Goal: Contribute content: Add original content to the website for others to see

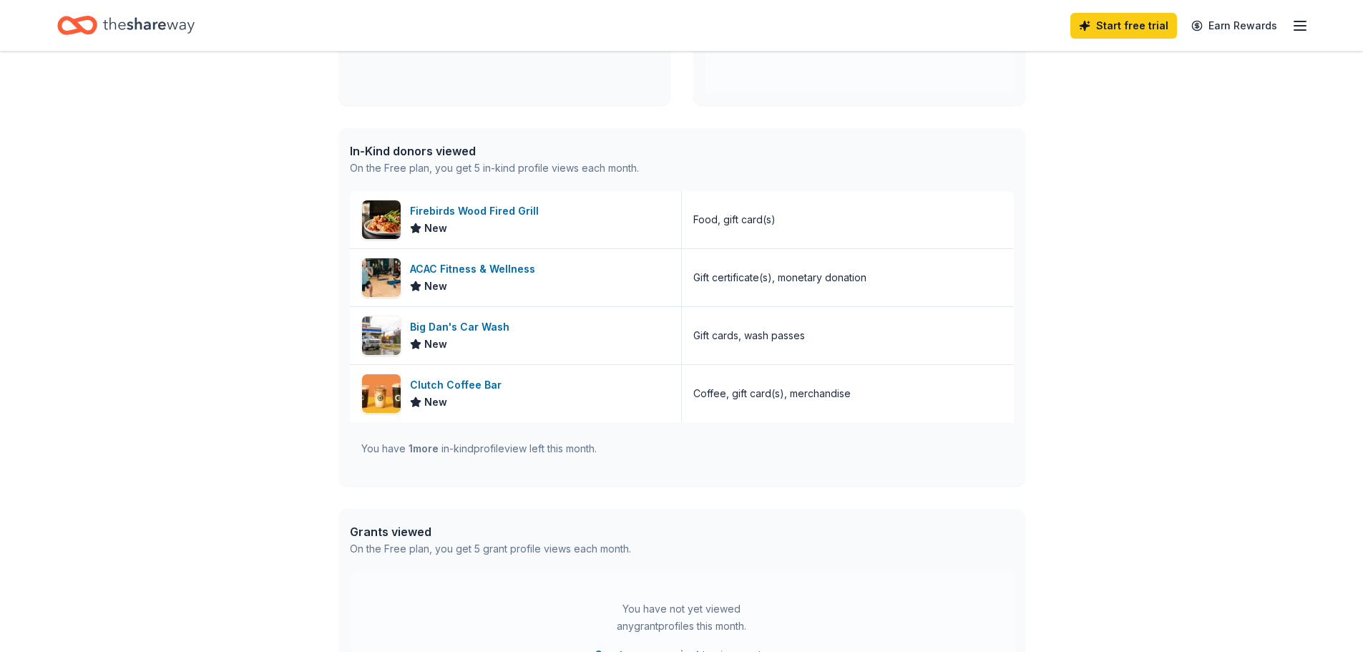
scroll to position [215, 0]
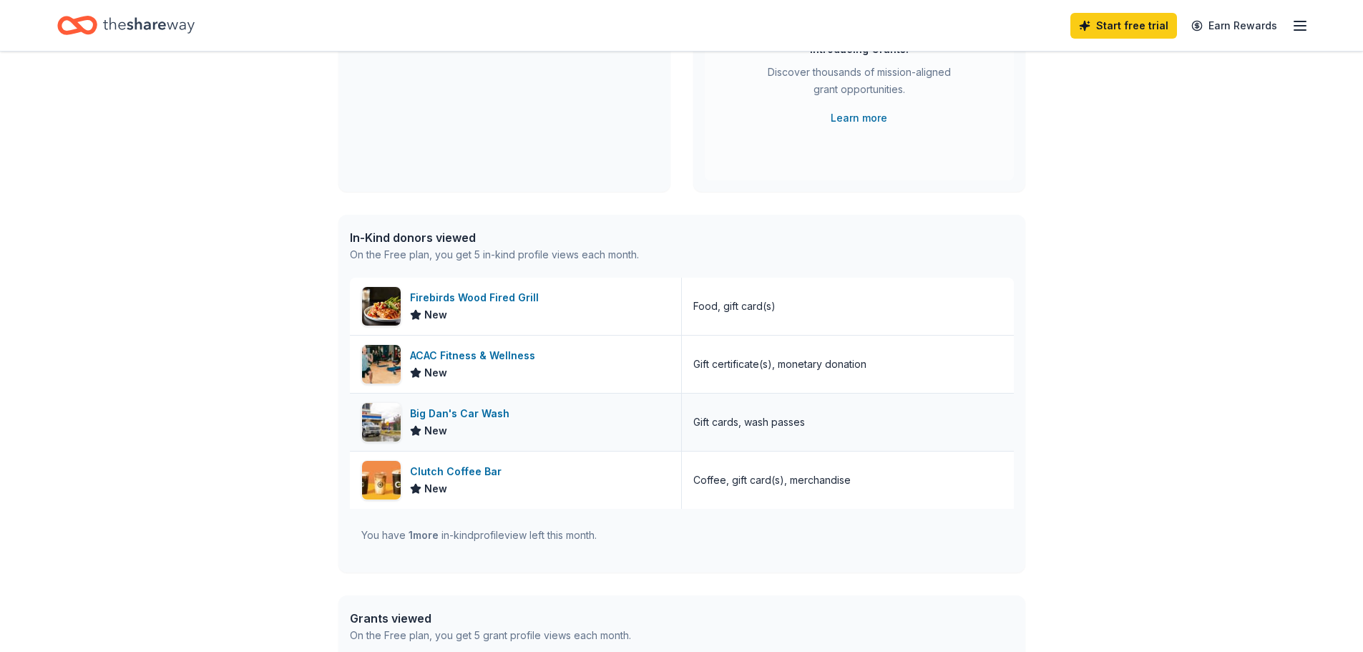
click at [430, 429] on span "New" at bounding box center [435, 430] width 23 height 17
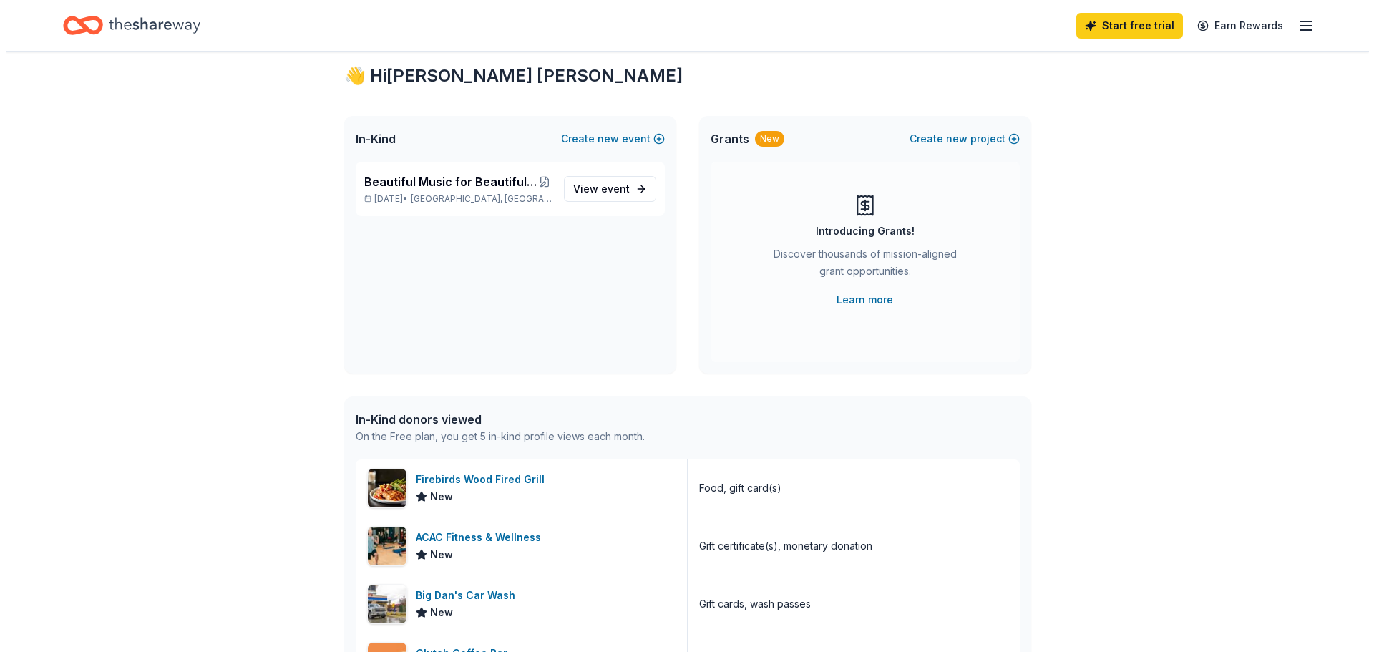
scroll to position [0, 0]
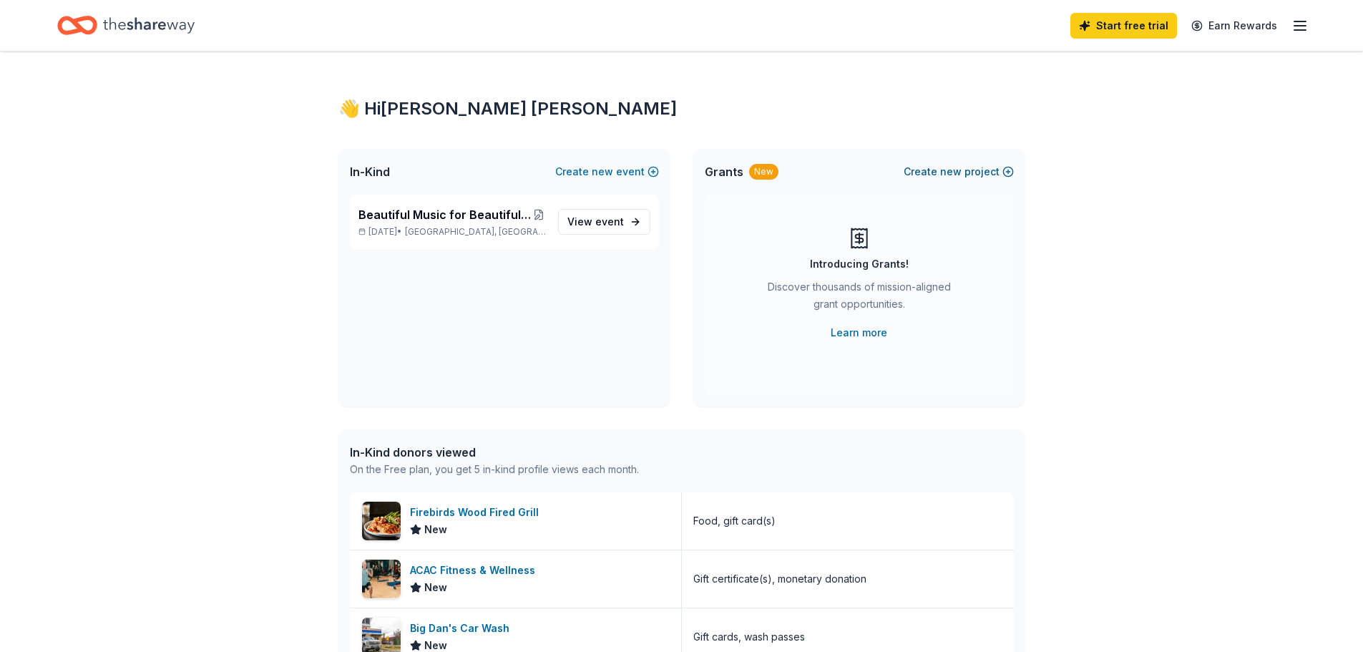
click at [978, 172] on button "Create new project" at bounding box center [959, 171] width 110 height 17
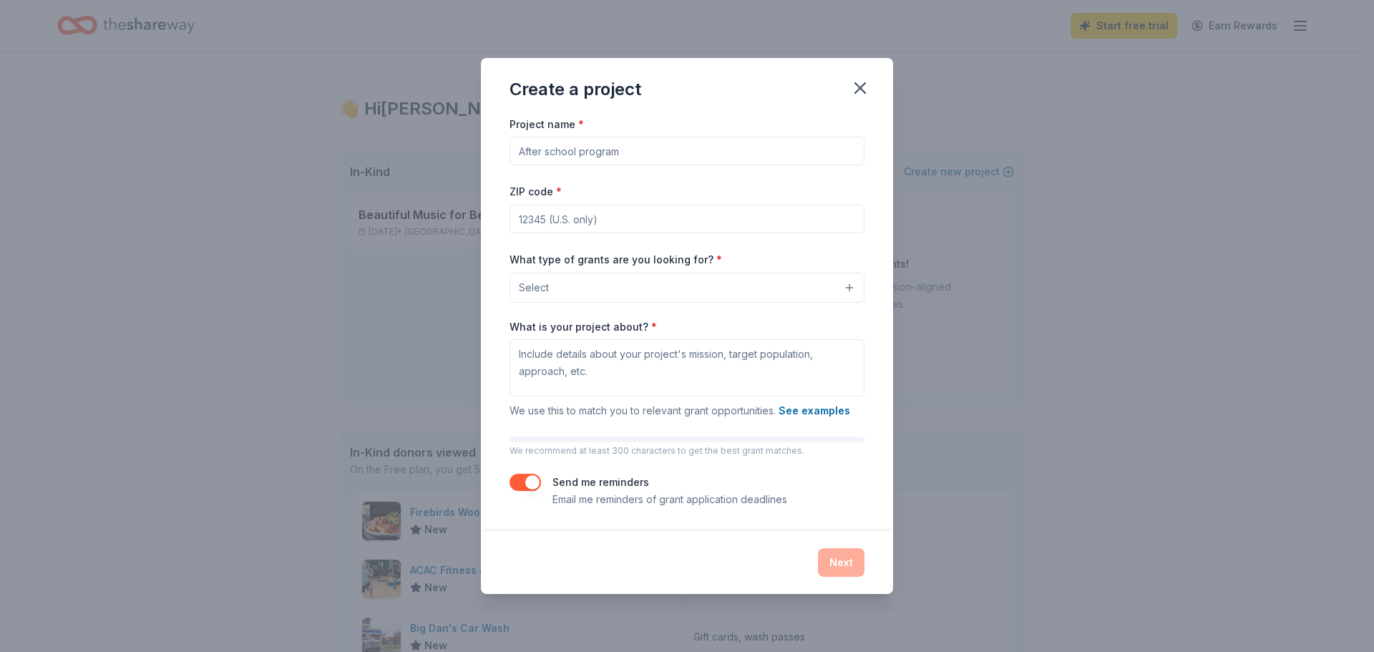
click at [534, 152] on input "Project name *" at bounding box center [687, 151] width 355 height 29
type input "Gateway House General Grants"
click at [530, 220] on input "ZIP code *" at bounding box center [687, 219] width 355 height 29
type input "29609"
click at [555, 286] on button "Select" at bounding box center [687, 288] width 355 height 30
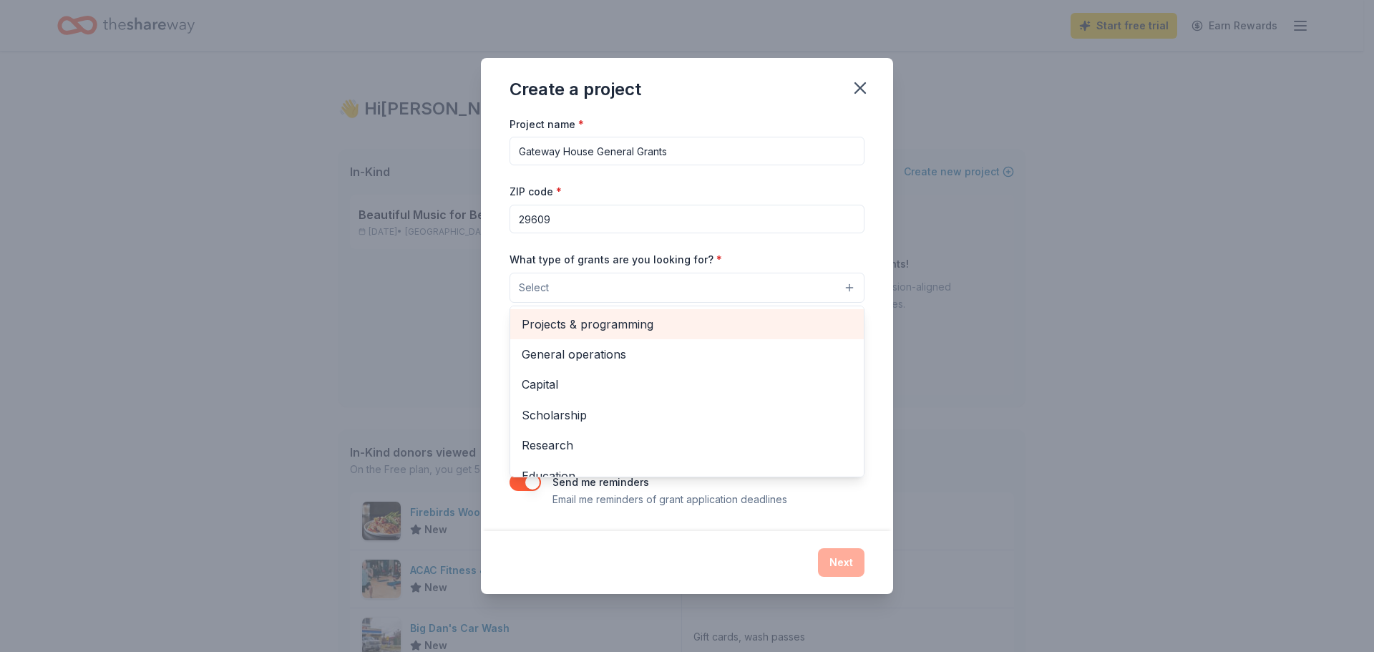
click at [565, 321] on span "Projects & programming" at bounding box center [687, 324] width 331 height 19
click at [759, 318] on span "General operations" at bounding box center [687, 325] width 331 height 19
click at [547, 328] on span "Capital" at bounding box center [687, 325] width 331 height 19
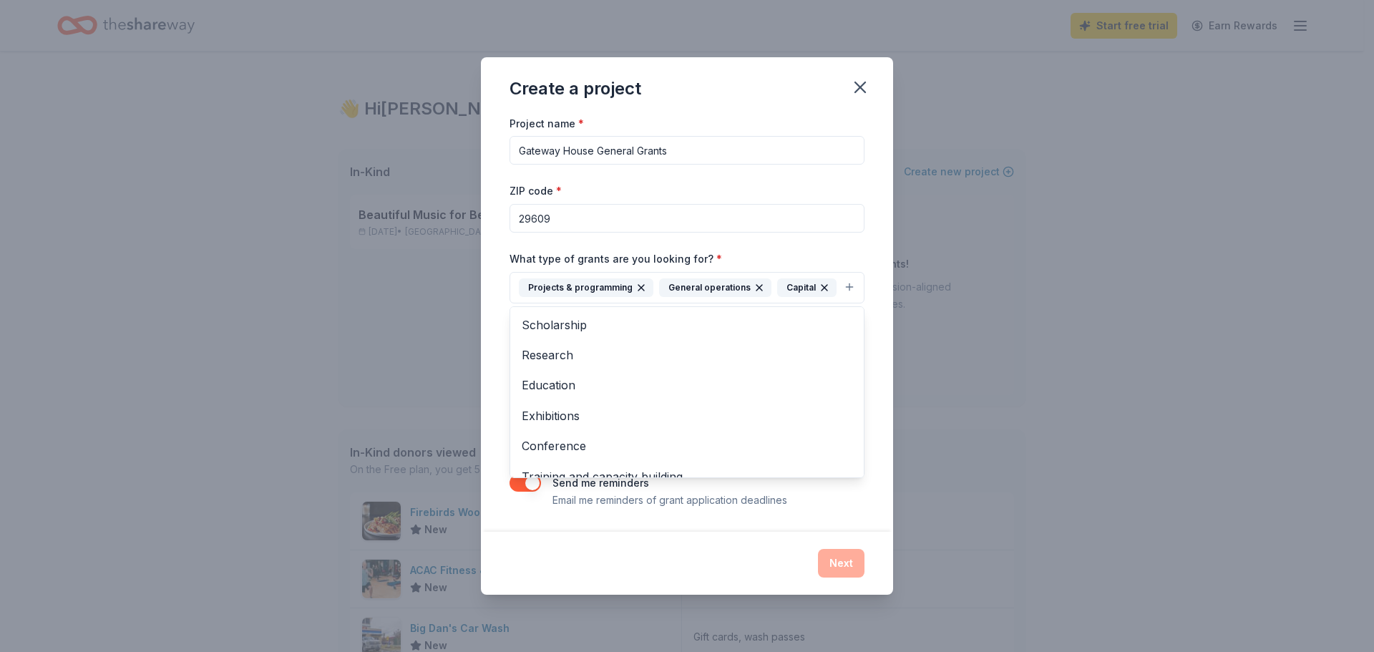
click at [482, 353] on div "Project name * Gateway House General Grants ZIP code * 29609 What type of grant…" at bounding box center [687, 323] width 412 height 417
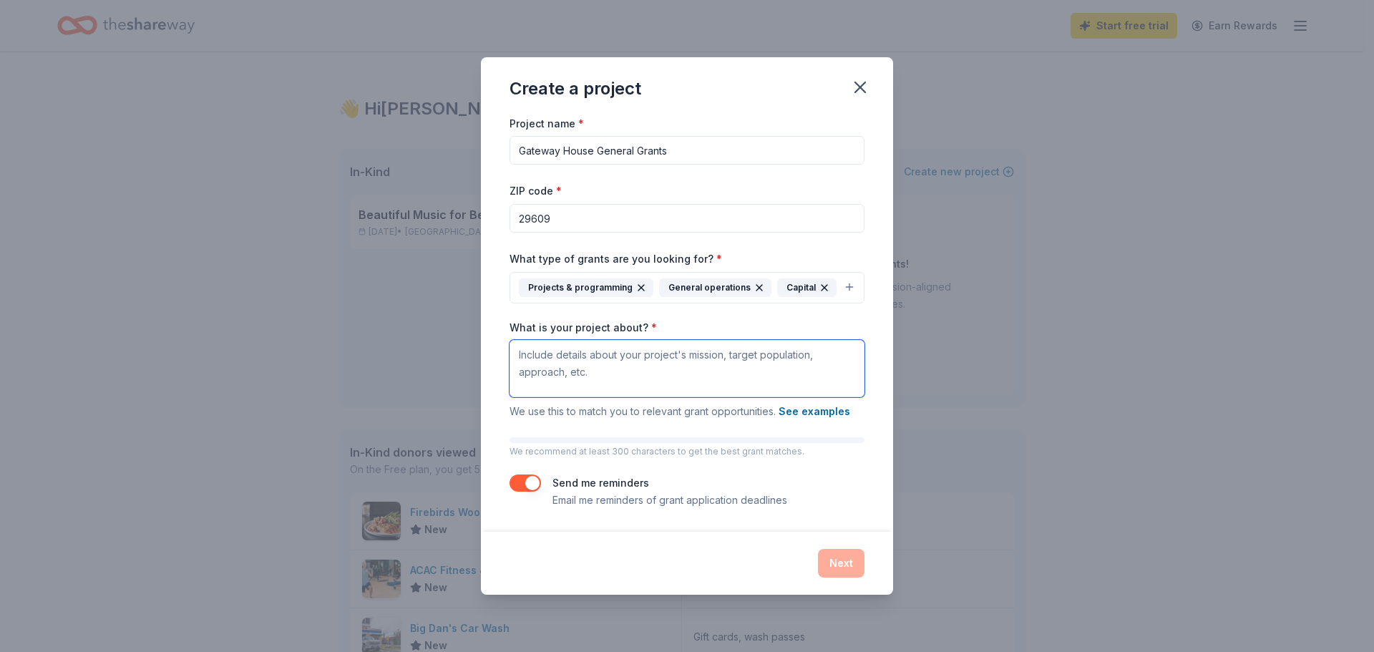
click at [535, 357] on textarea "What is your project about? *" at bounding box center [687, 368] width 355 height 57
click at [724, 354] on textarea "Gateway House Inc, in [GEOGRAPHIC_DATA] SC serves adults with severe mental ill…" at bounding box center [687, 368] width 355 height 57
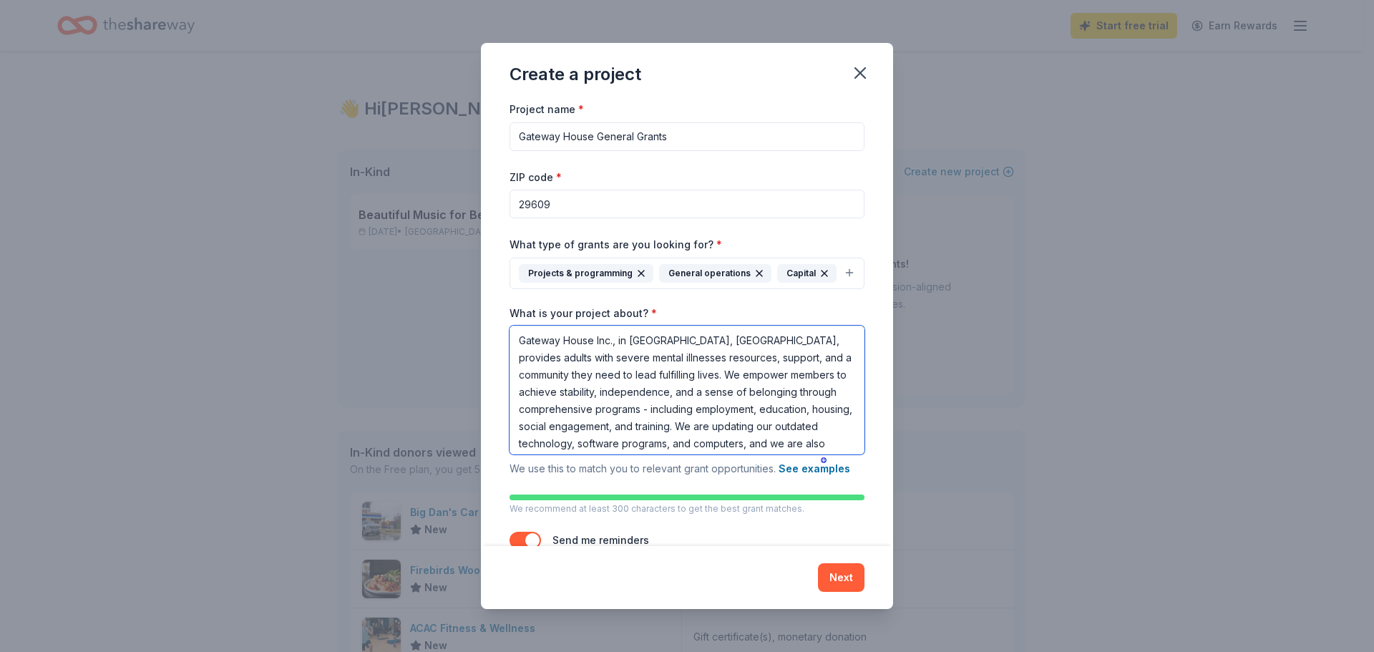
click at [614, 401] on textarea "Gateway House Inc., in [GEOGRAPHIC_DATA], [GEOGRAPHIC_DATA], provides adults wi…" at bounding box center [687, 390] width 355 height 129
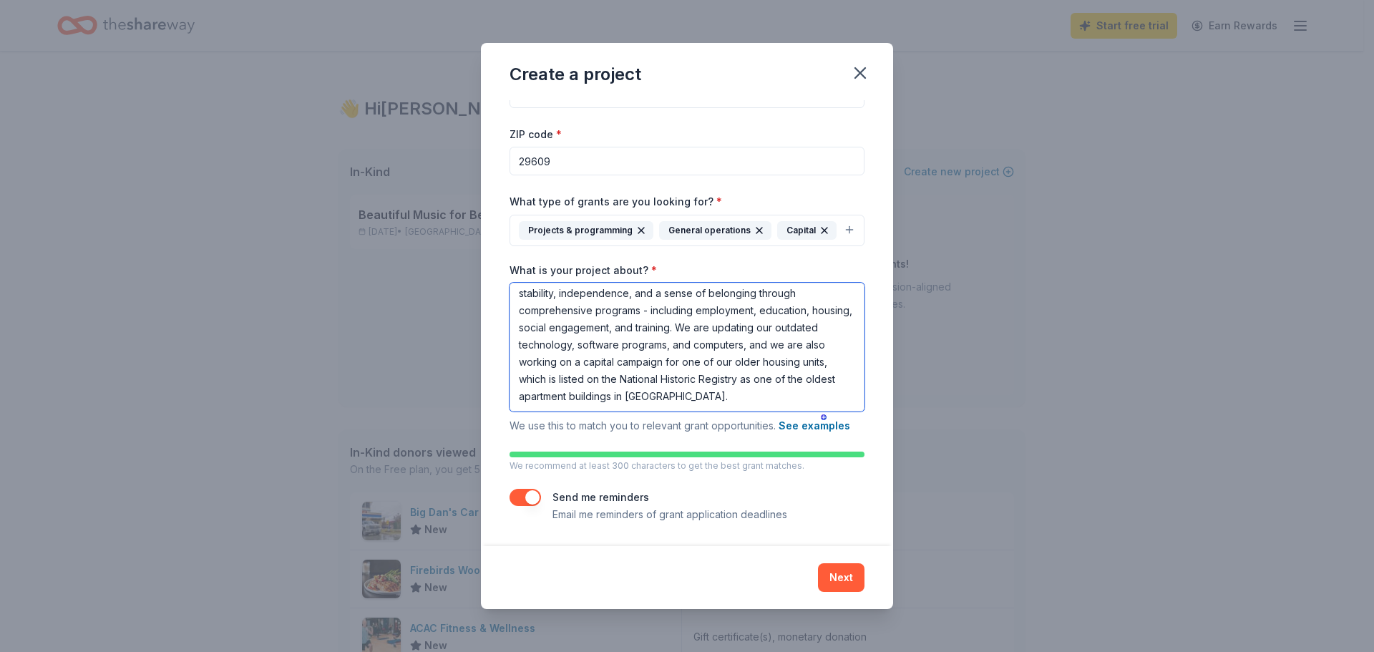
scroll to position [67, 0]
type textarea "Gateway House Inc., in [GEOGRAPHIC_DATA], [GEOGRAPHIC_DATA], provides adults wi…"
click at [845, 577] on button "Next" at bounding box center [841, 577] width 47 height 29
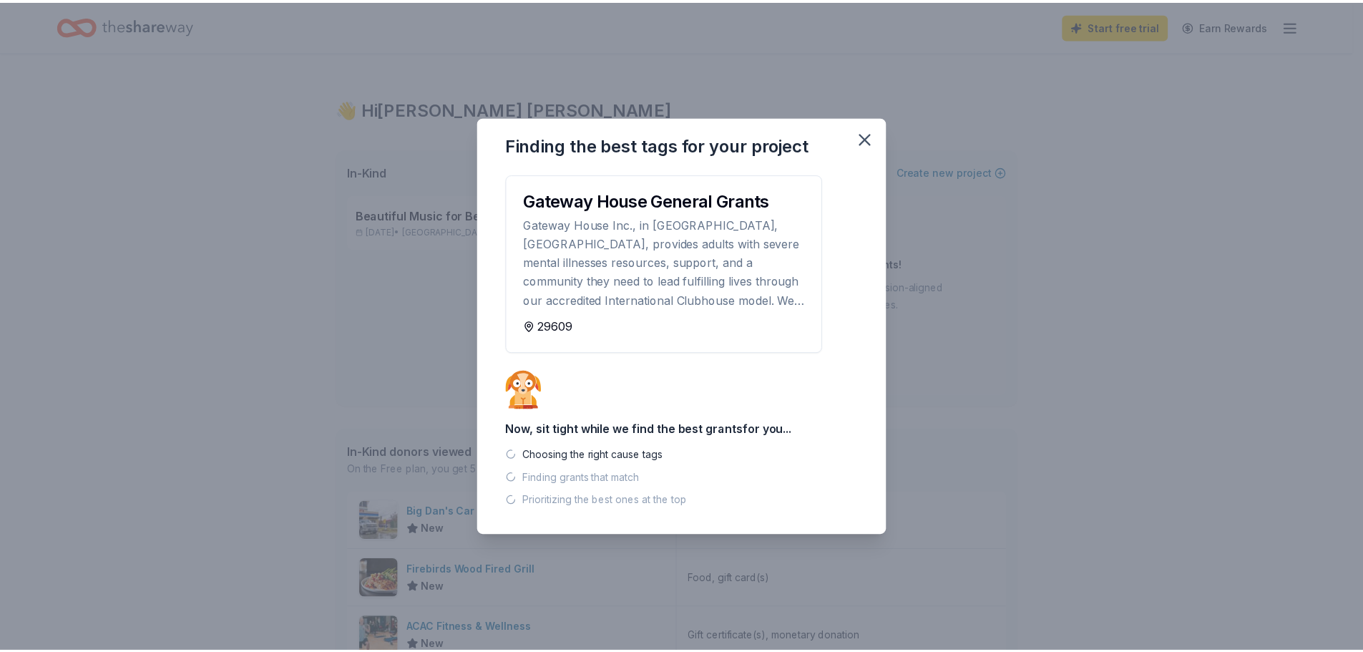
scroll to position [0, 0]
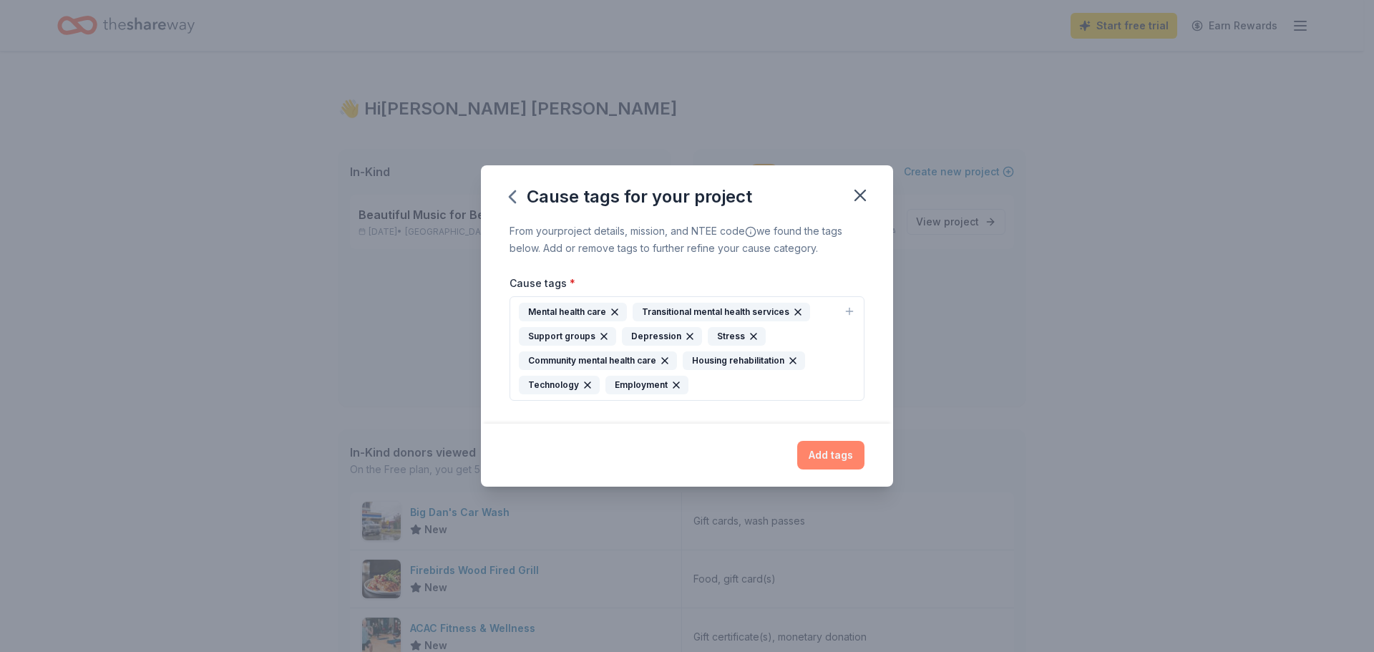
click at [836, 459] on button "Add tags" at bounding box center [830, 455] width 67 height 29
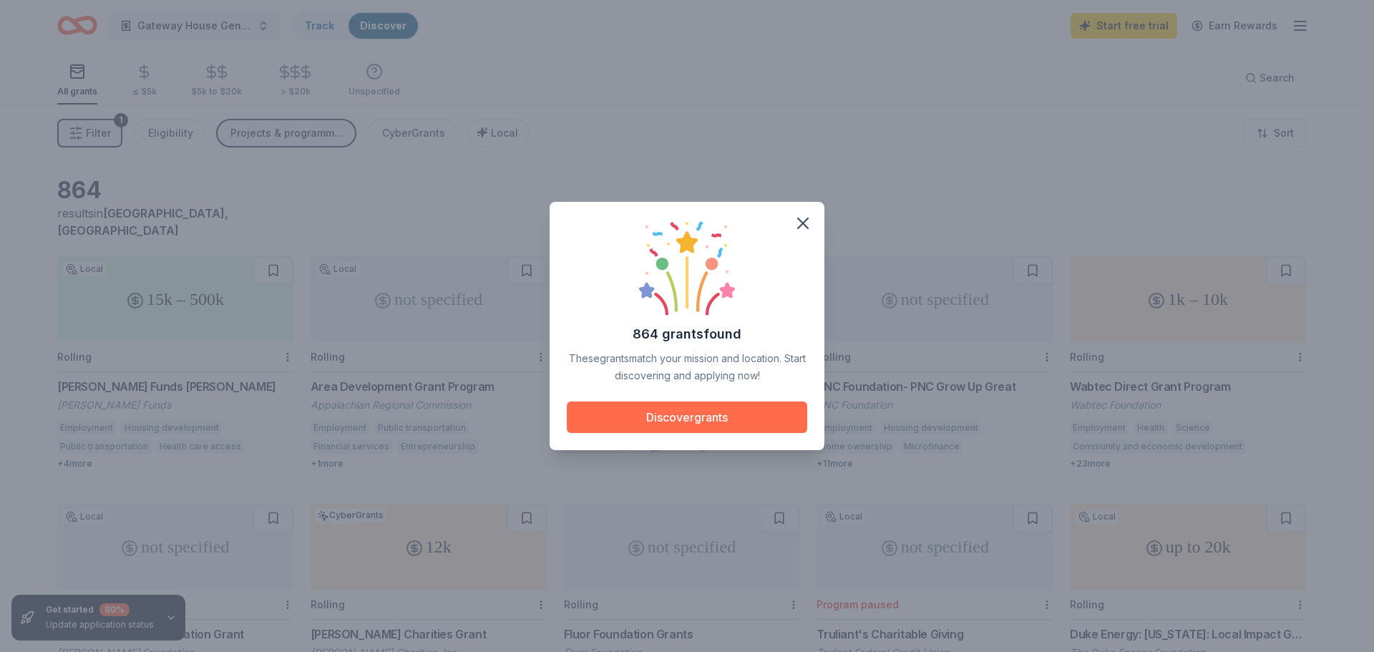
click at [714, 417] on button "Discover grants" at bounding box center [687, 416] width 240 height 31
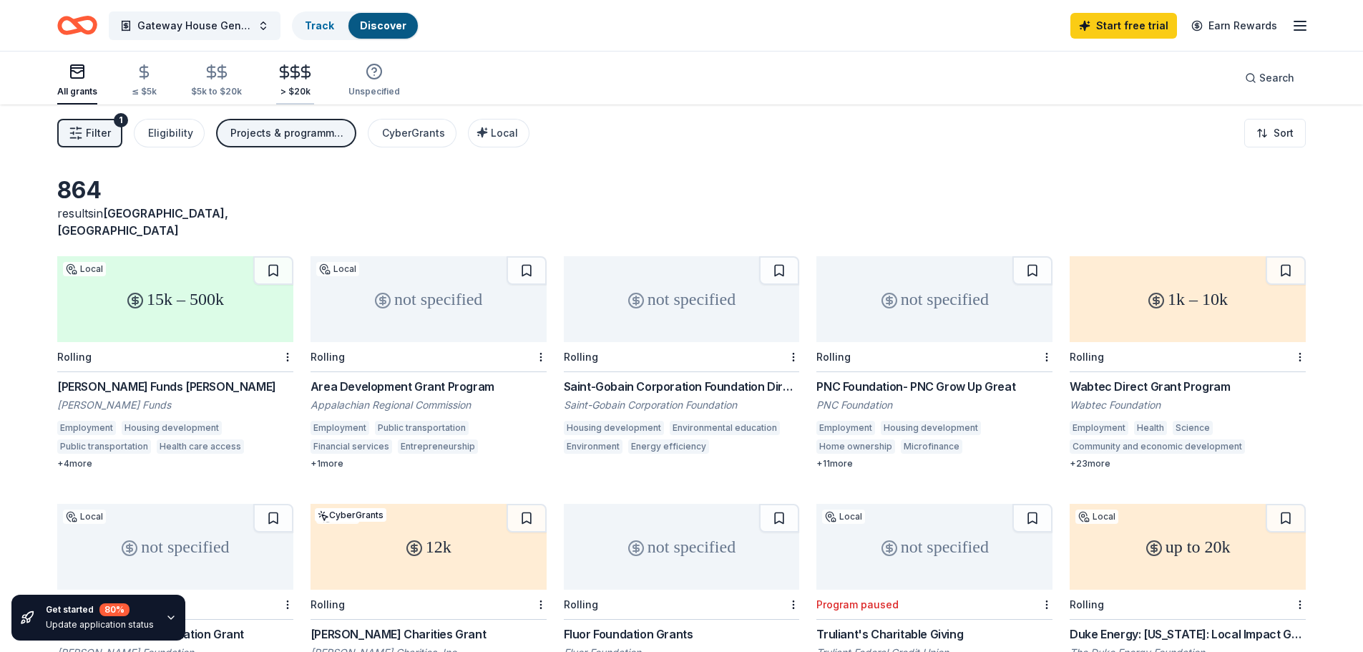
click at [294, 84] on div "> $20k" at bounding box center [295, 81] width 38 height 34
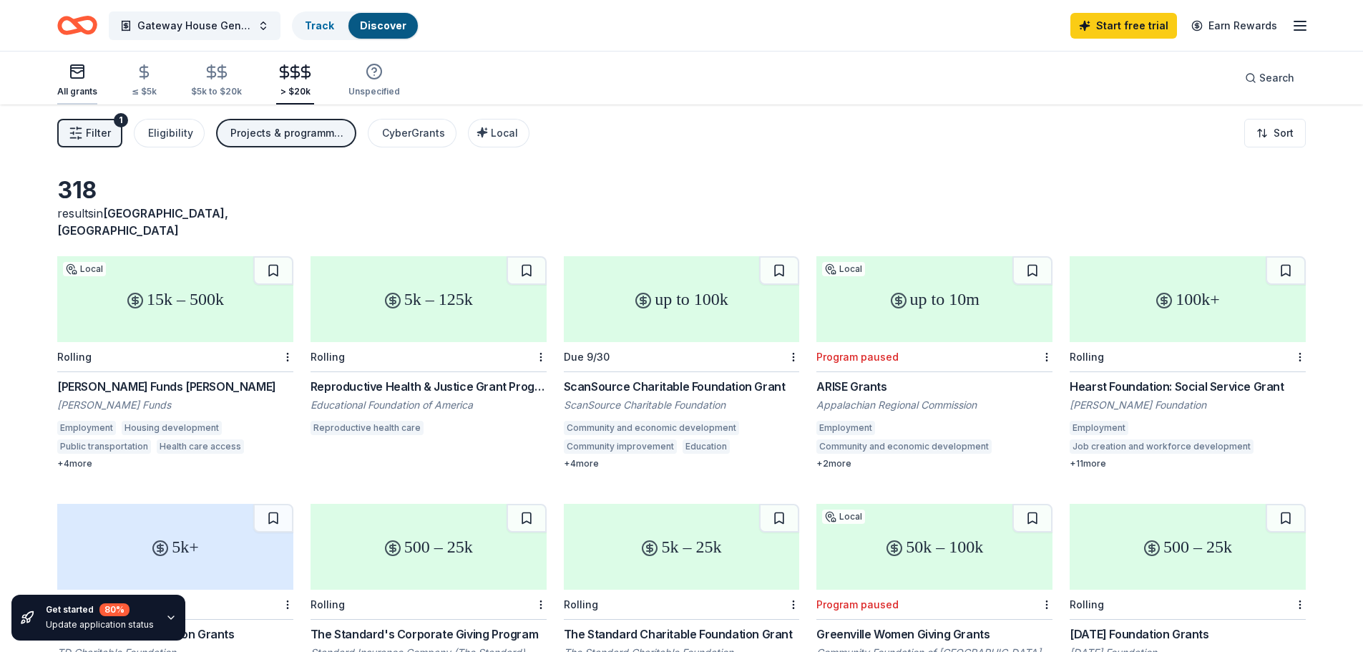
click at [79, 78] on rect "button" at bounding box center [77, 71] width 13 height 13
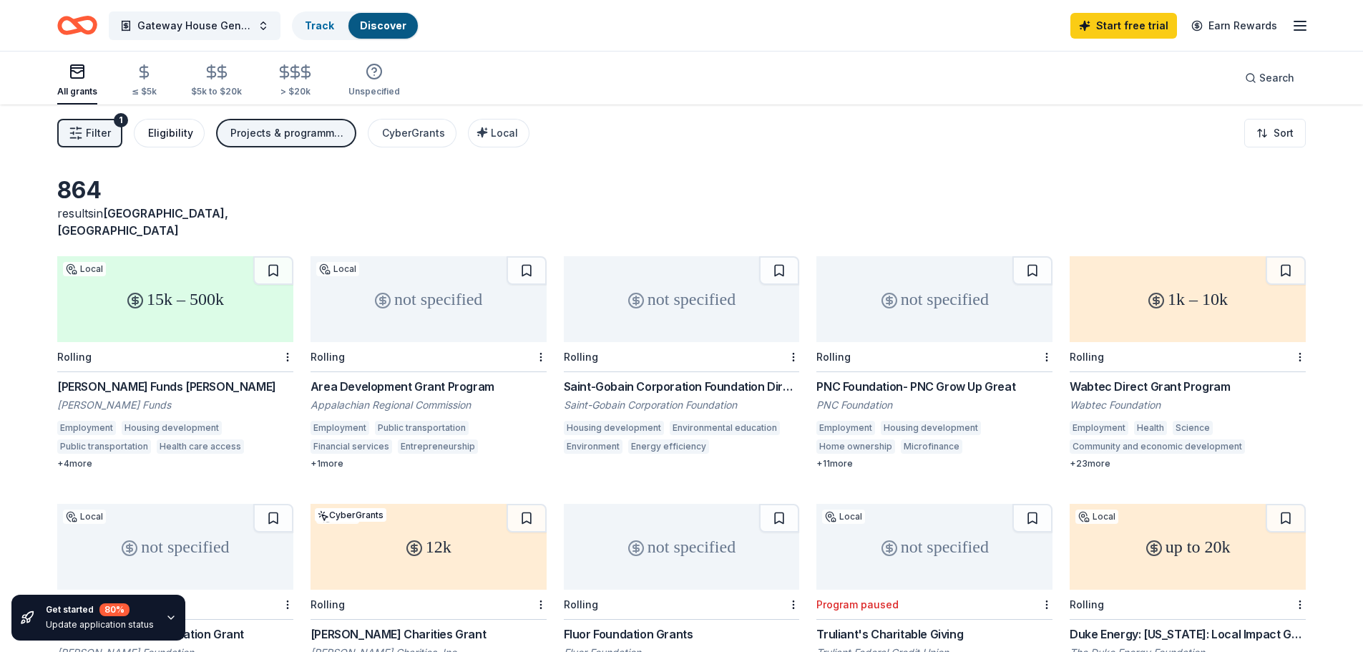
click at [171, 134] on div "Eligibility" at bounding box center [170, 133] width 45 height 17
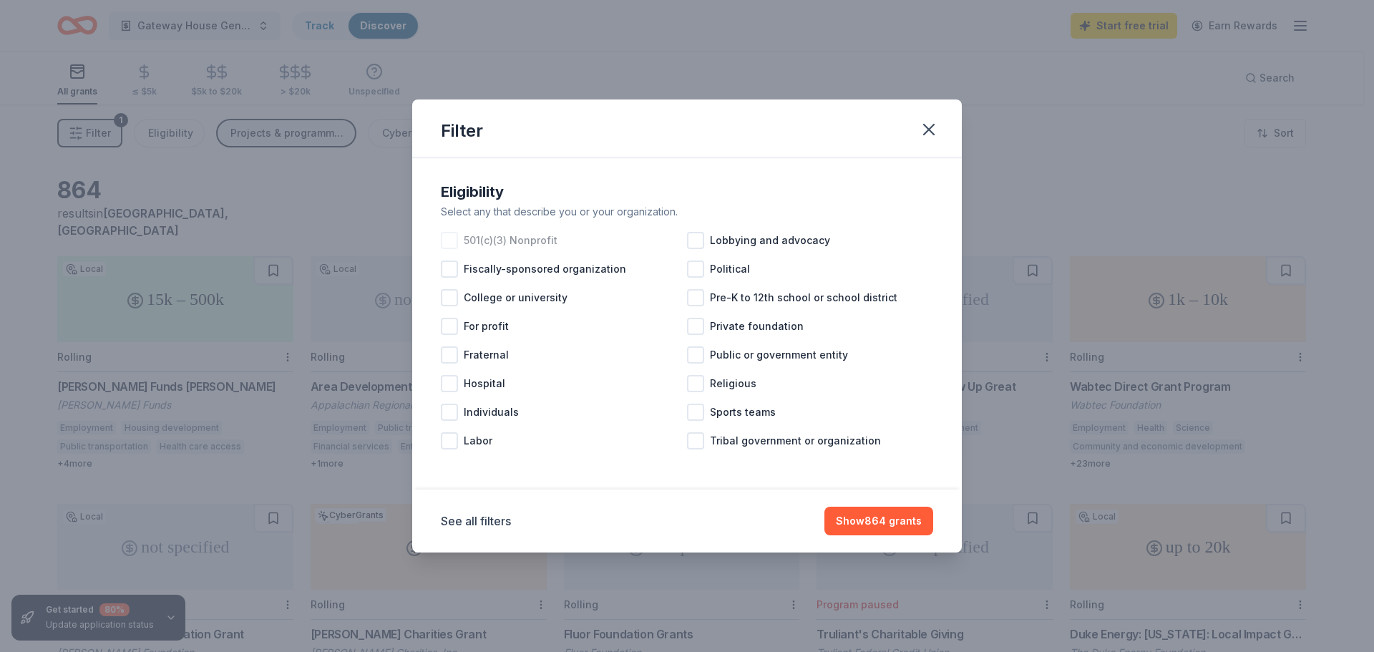
click at [446, 240] on div at bounding box center [449, 240] width 17 height 17
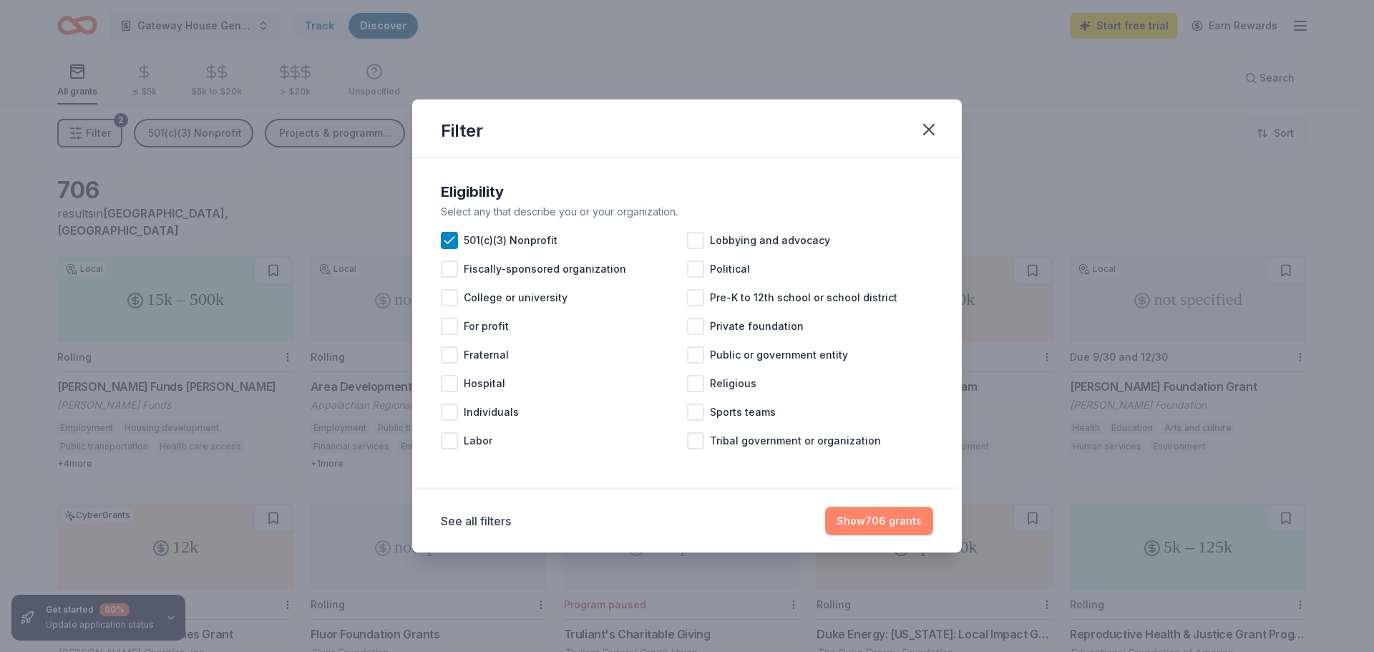
click at [879, 527] on button "Show 706 grants" at bounding box center [879, 521] width 108 height 29
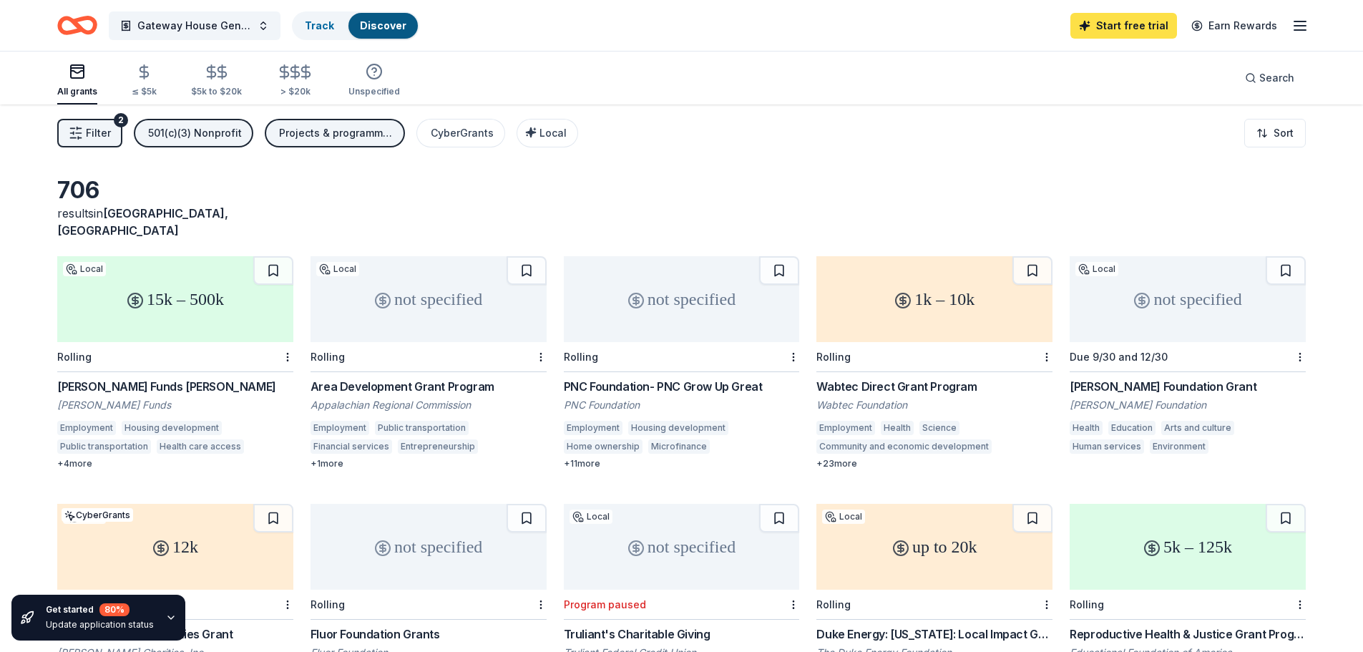
click at [1111, 26] on link "Start free trial" at bounding box center [1124, 26] width 107 height 26
click at [557, 138] on span "Local" at bounding box center [553, 133] width 27 height 12
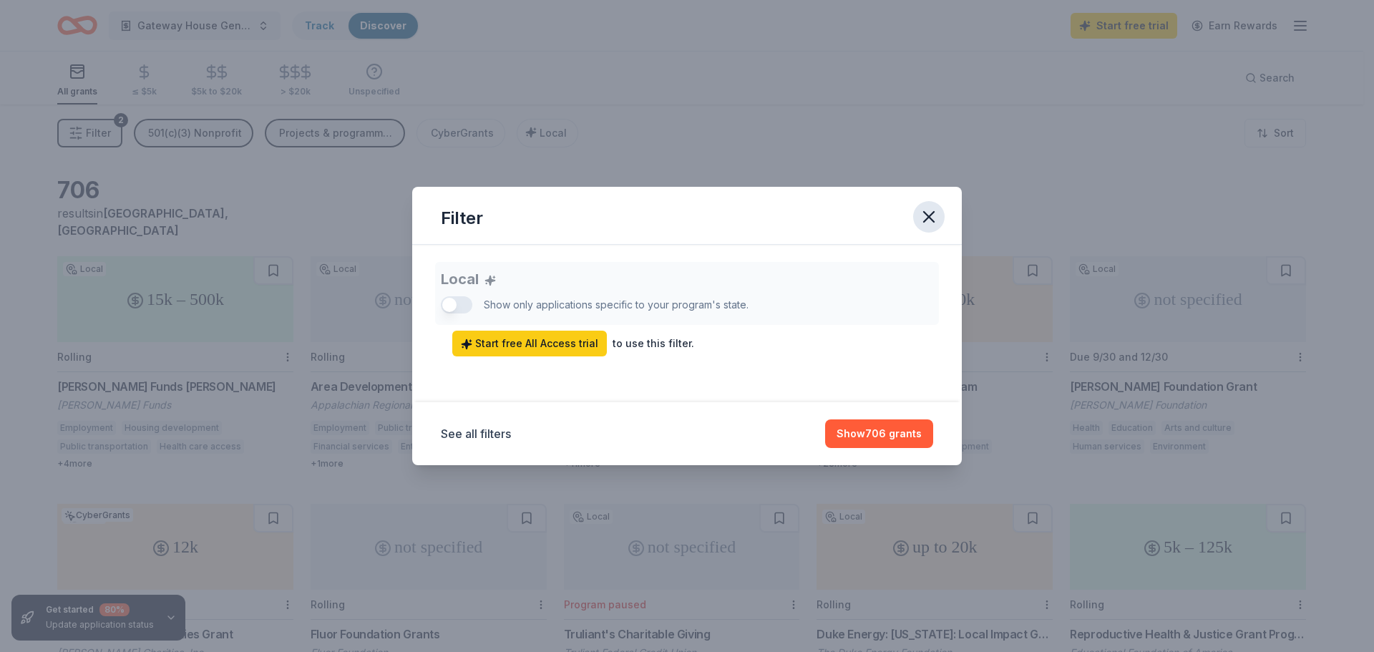
click at [927, 215] on icon "button" at bounding box center [929, 217] width 10 height 10
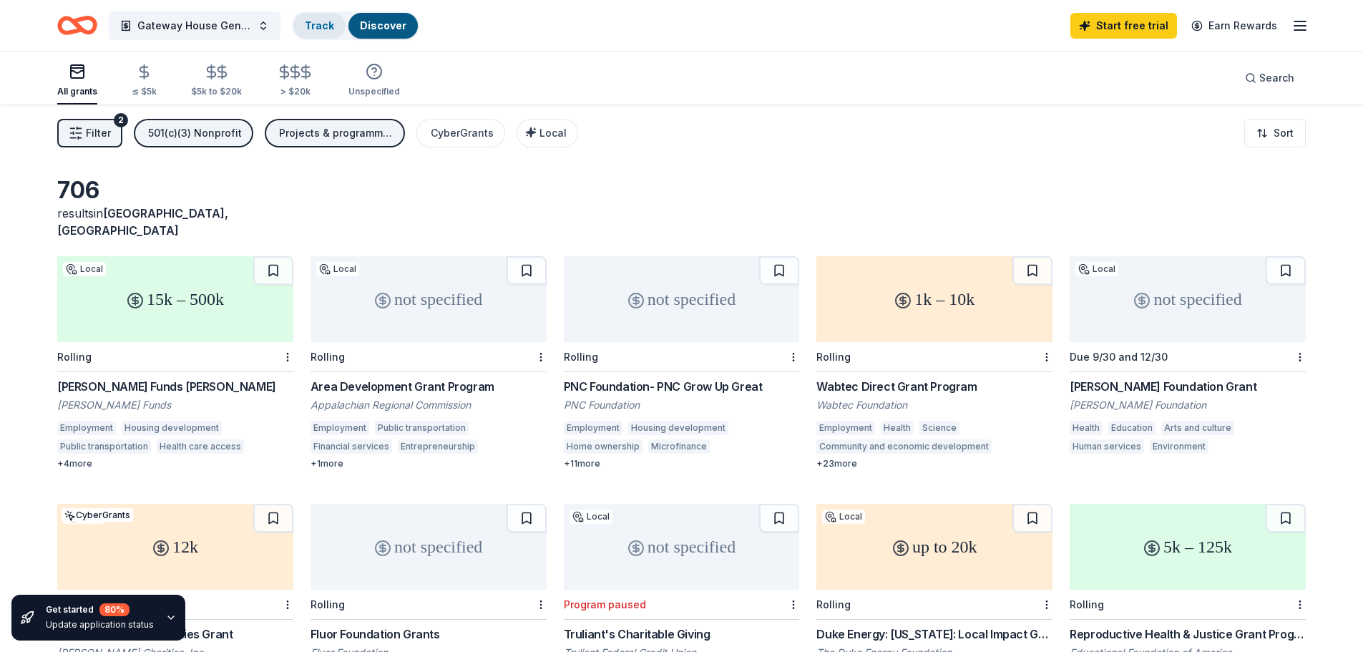
click at [316, 30] on link "Track" at bounding box center [319, 25] width 29 height 12
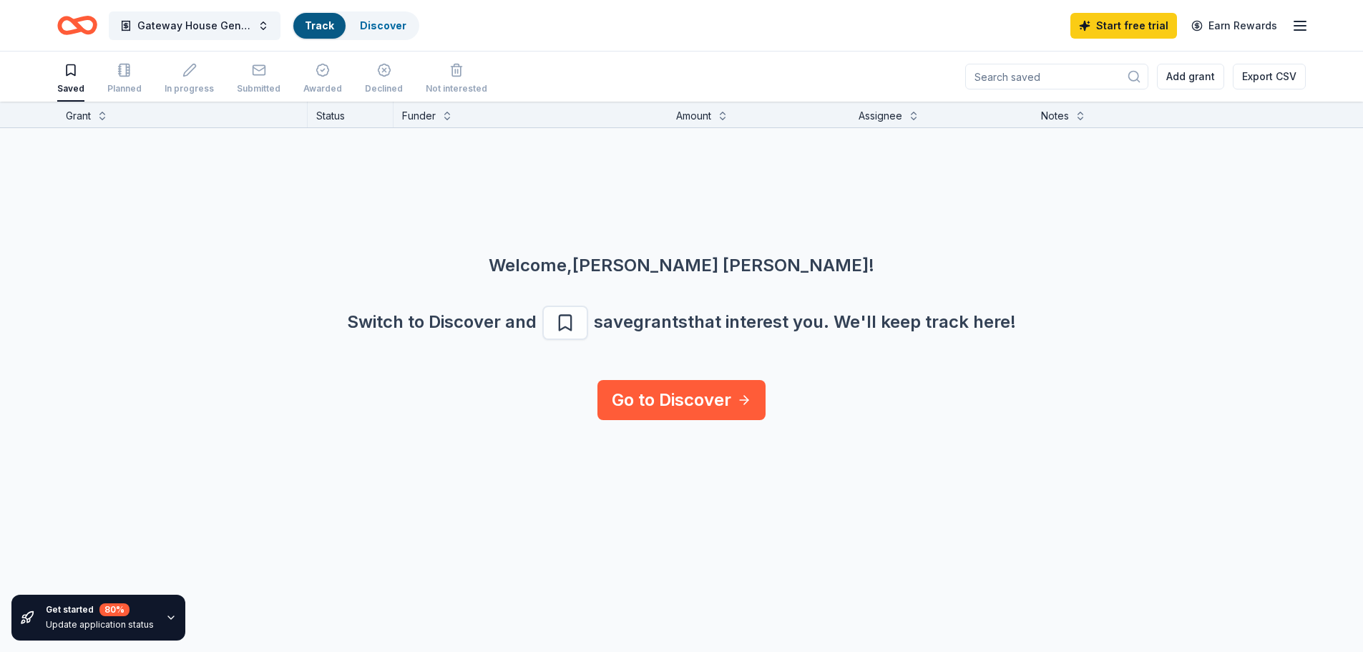
scroll to position [1, 0]
click at [386, 26] on link "Discover" at bounding box center [383, 25] width 47 height 12
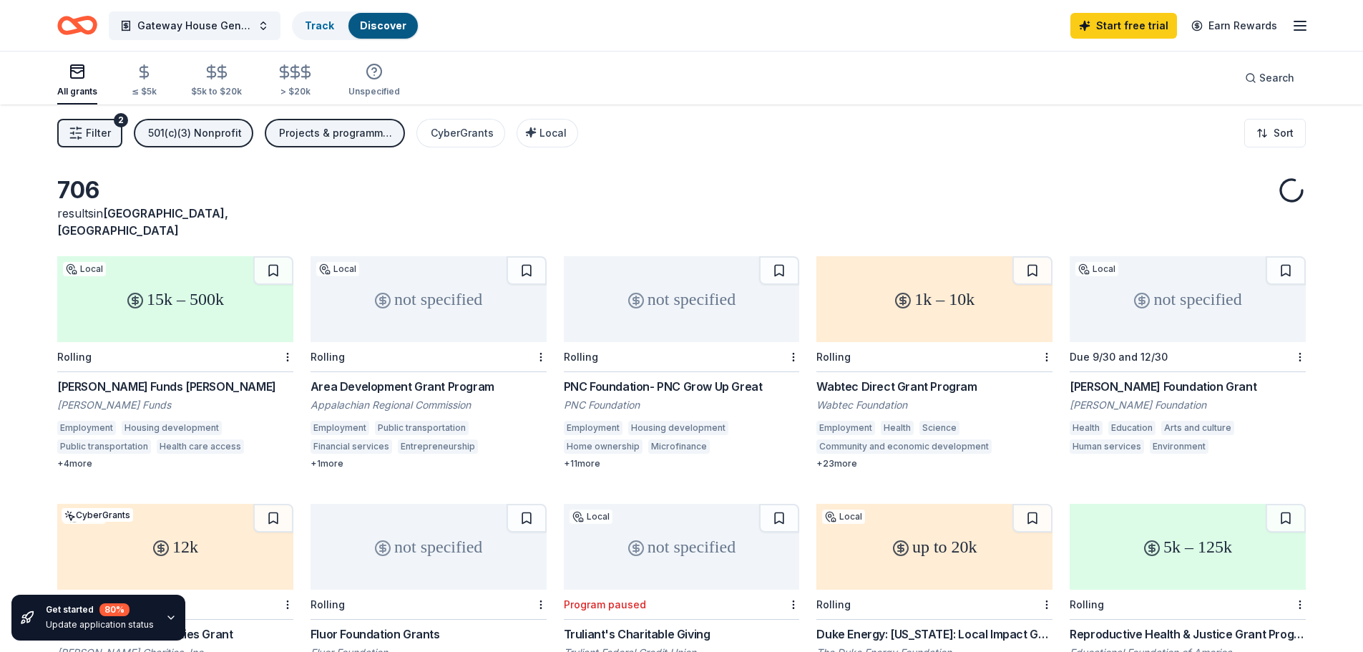
click at [82, 23] on icon "Home" at bounding box center [77, 26] width 40 height 34
